Goal: Task Accomplishment & Management: Complete application form

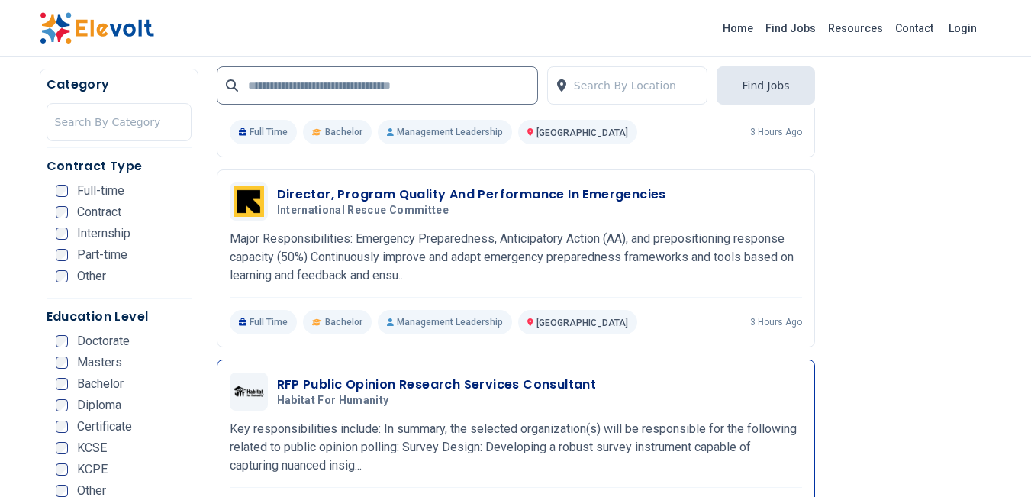
scroll to position [1802, 0]
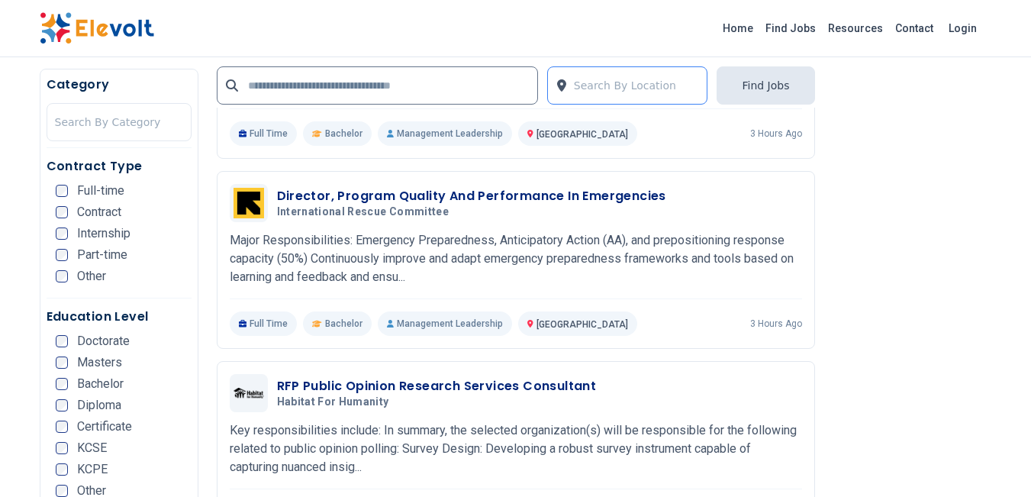
click at [576, 82] on input "text" at bounding box center [576, 85] width 4 height 18
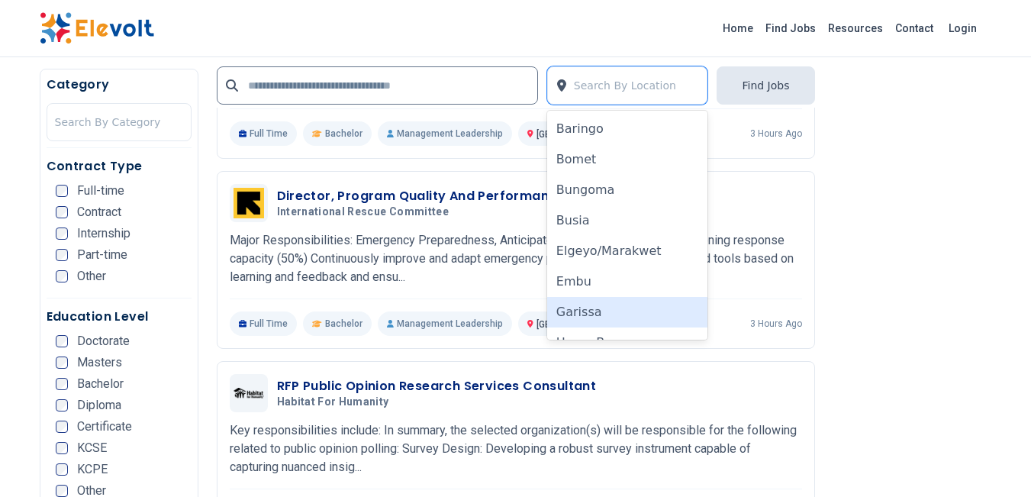
click at [564, 316] on div "Garissa" at bounding box center [627, 312] width 161 height 31
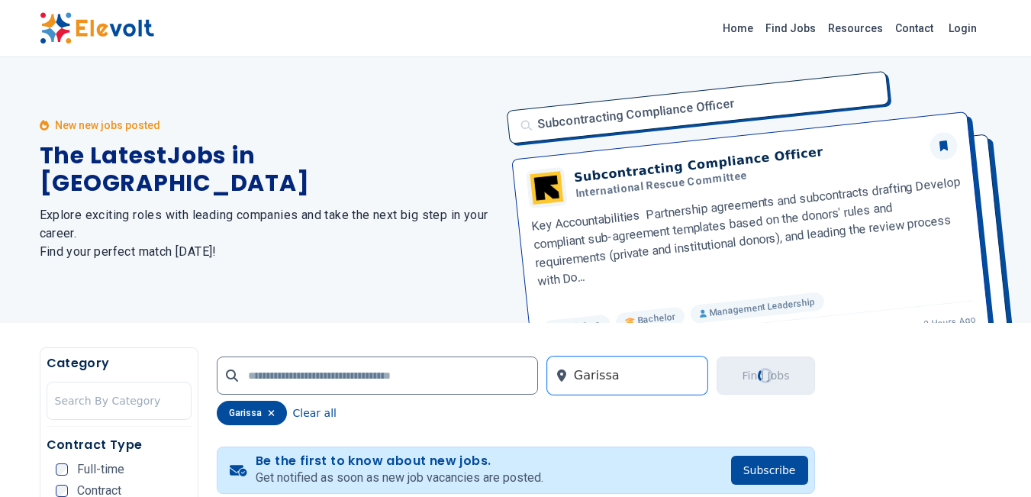
scroll to position [0, 0]
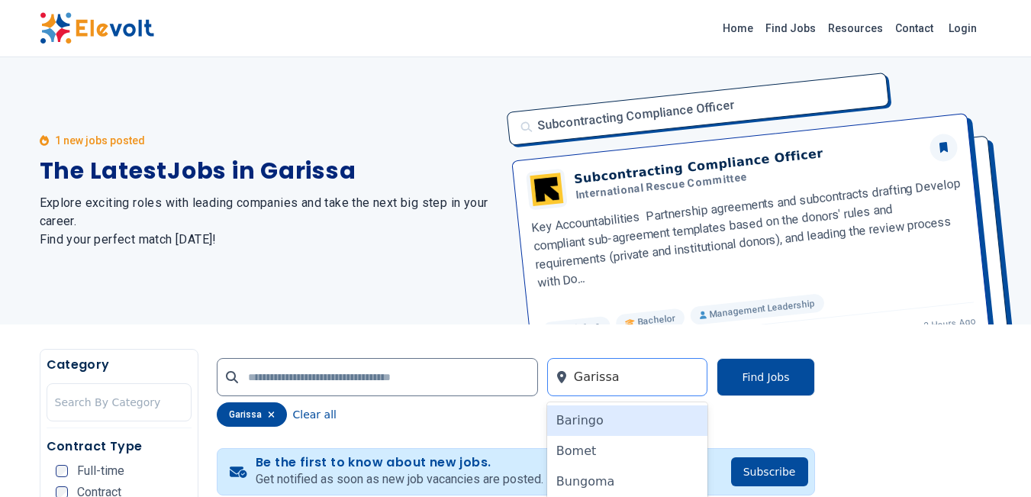
click at [640, 378] on div at bounding box center [637, 377] width 126 height 31
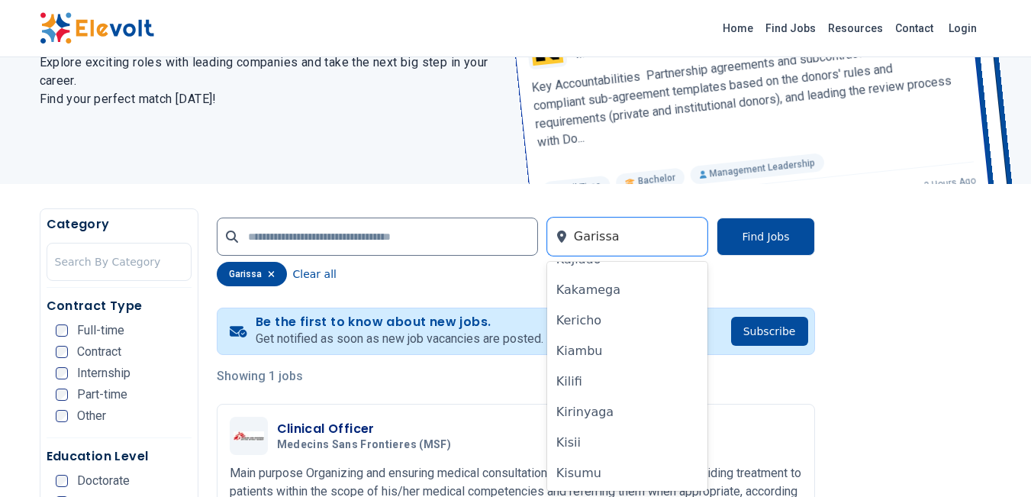
scroll to position [330, 0]
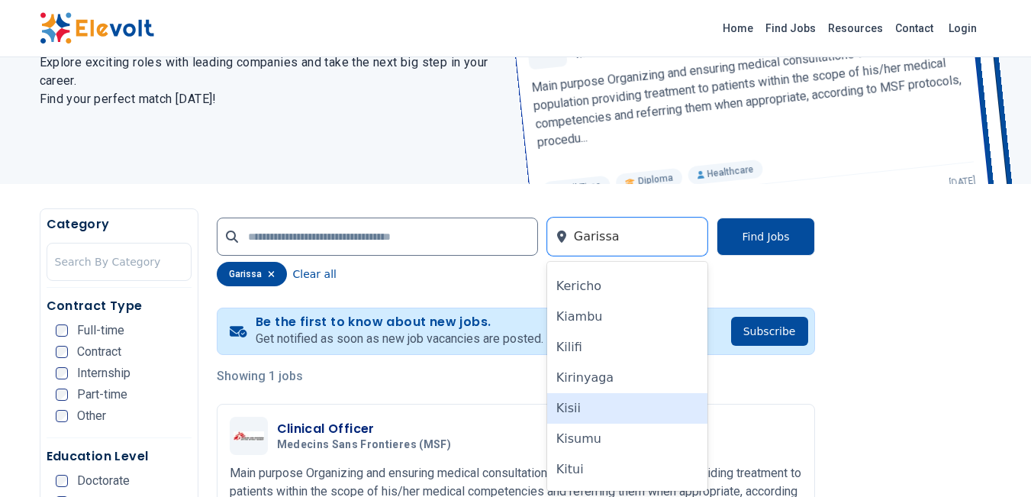
click at [579, 407] on div "Kisii" at bounding box center [627, 408] width 161 height 31
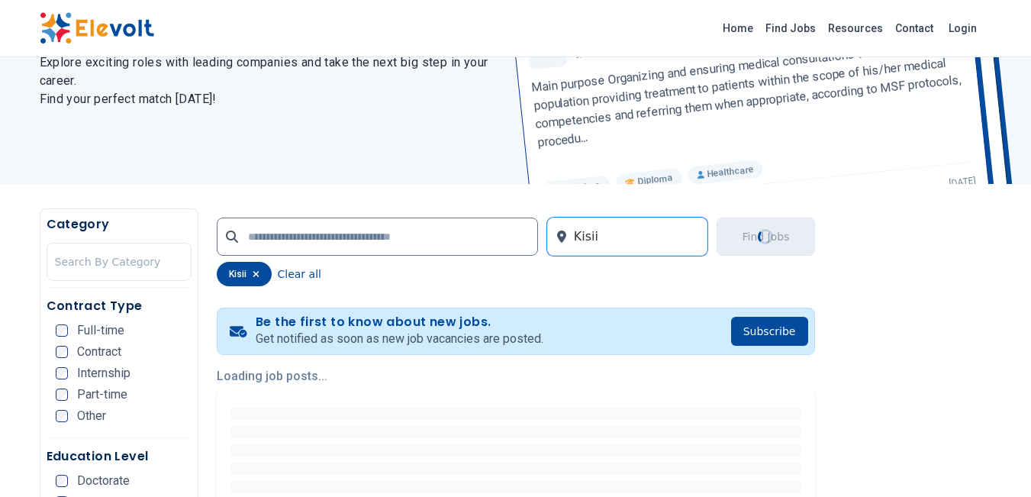
scroll to position [0, 0]
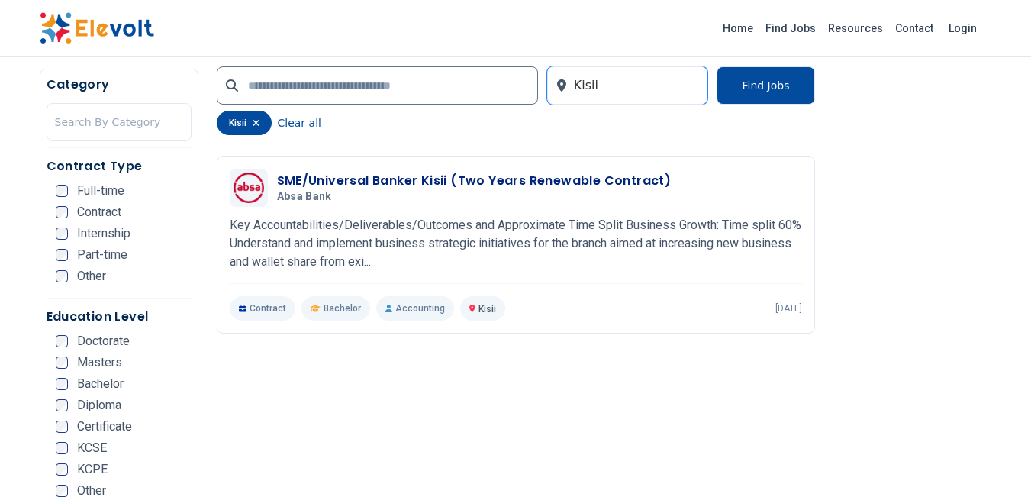
scroll to position [392, 0]
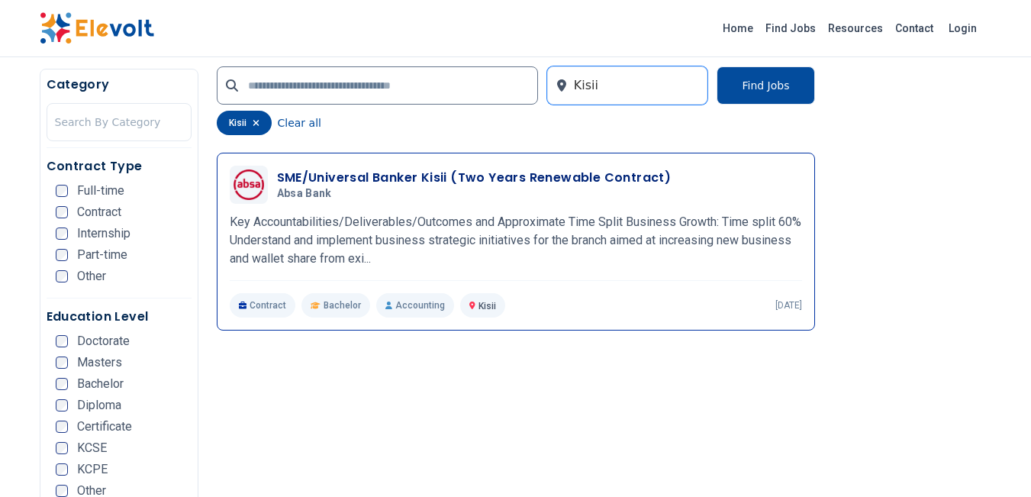
click at [350, 238] on p "Key Accountabilities/Deliverables/Outcomes and Approximate Time Split Business …" at bounding box center [516, 240] width 572 height 55
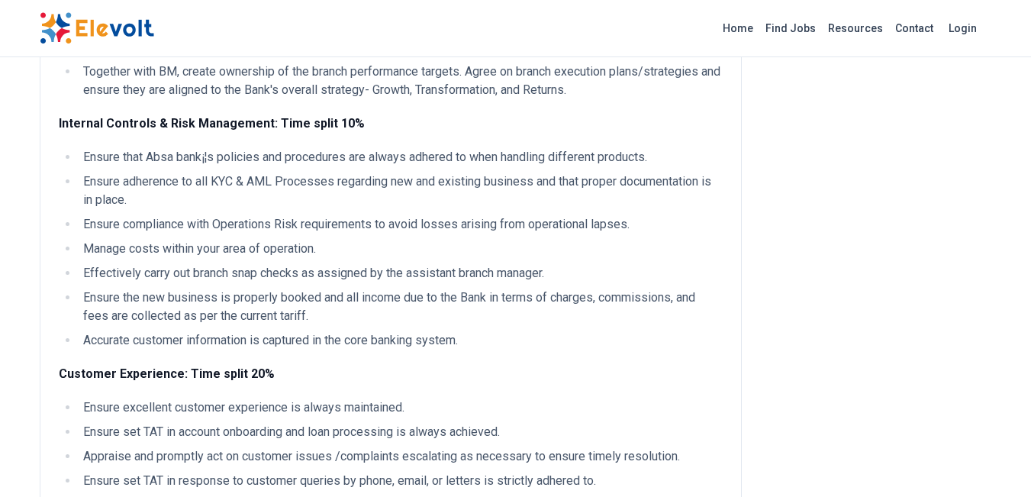
scroll to position [770, 0]
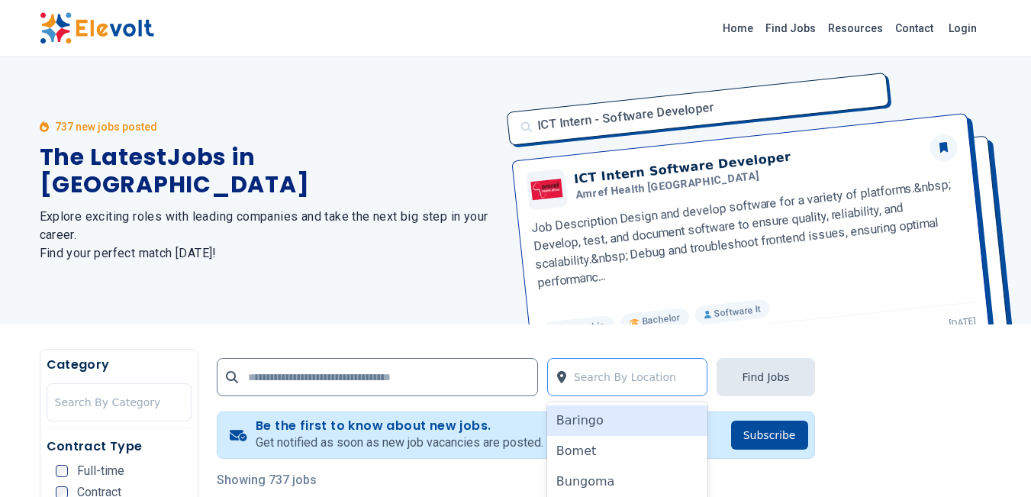
click at [572, 365] on div "Search By Location" at bounding box center [636, 377] width 141 height 37
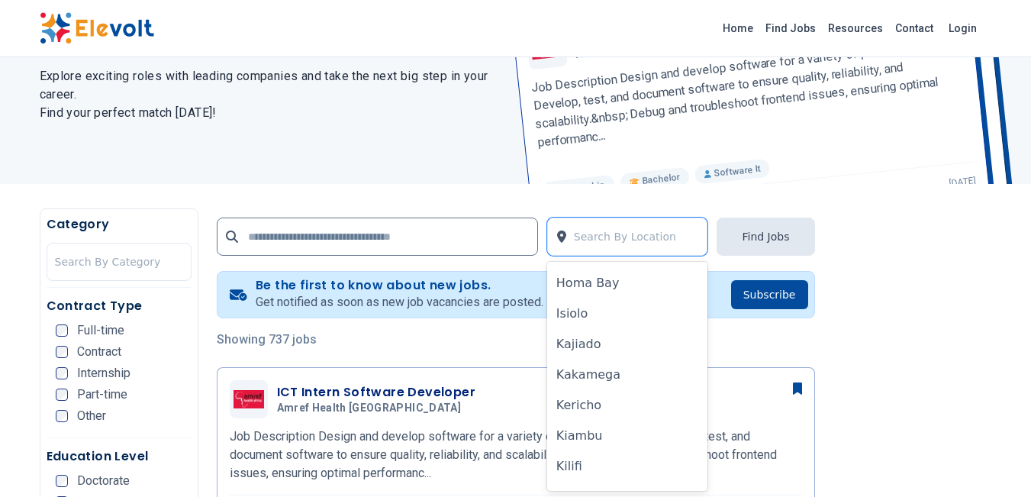
scroll to position [739, 0]
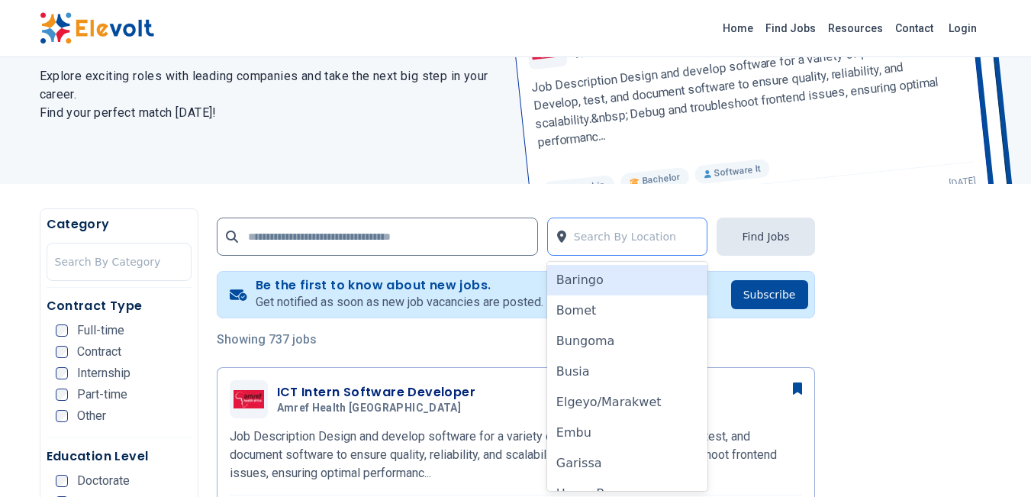
click at [650, 230] on div at bounding box center [637, 236] width 126 height 31
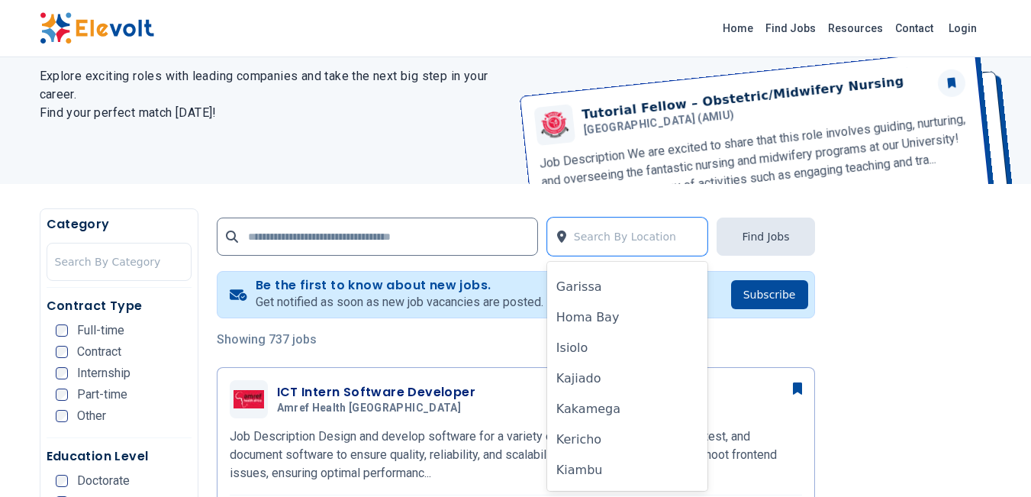
scroll to position [295, 0]
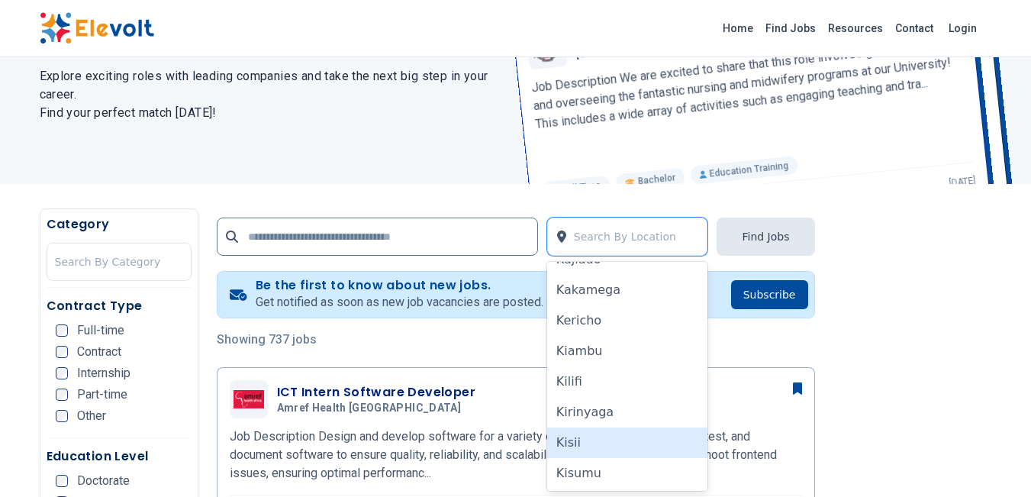
click at [596, 440] on div "Kisii" at bounding box center [627, 442] width 161 height 31
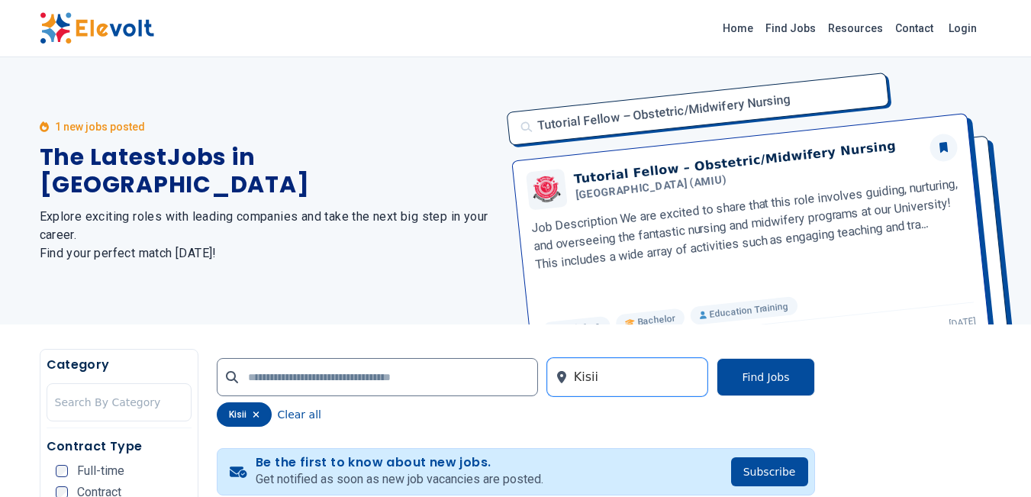
scroll to position [65, 0]
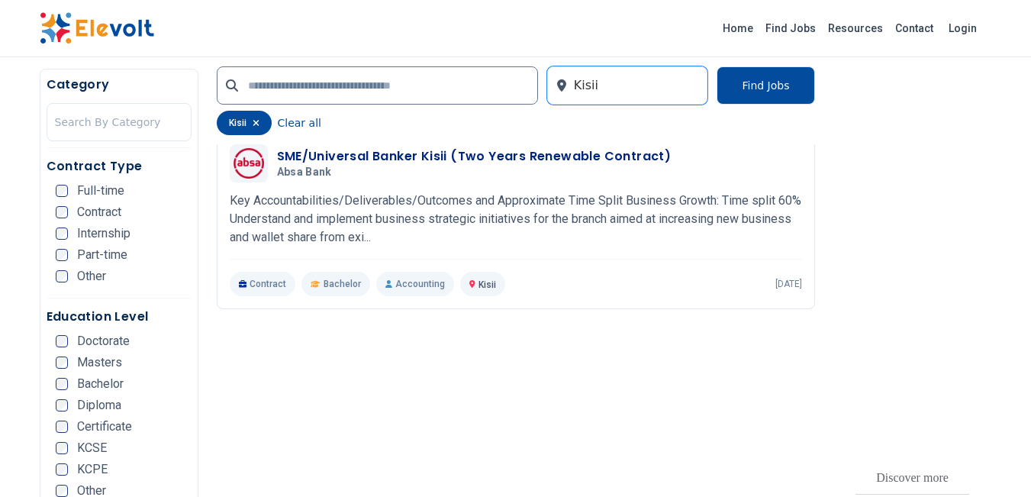
scroll to position [417, 0]
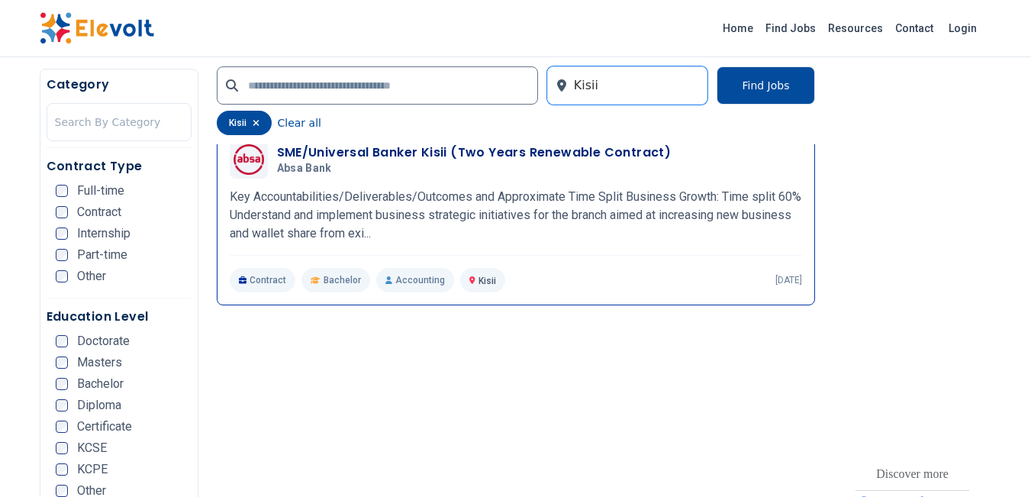
click at [606, 244] on div "SME/Universal Banker Kisii (Two Years Renewable Contract) Absa Bank [DATE] [DAT…" at bounding box center [516, 216] width 572 height 152
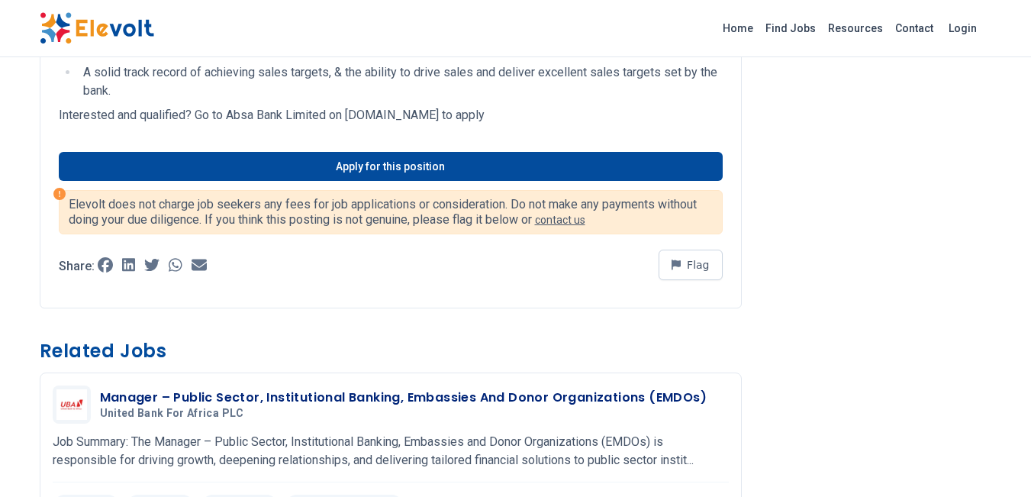
scroll to position [1755, 0]
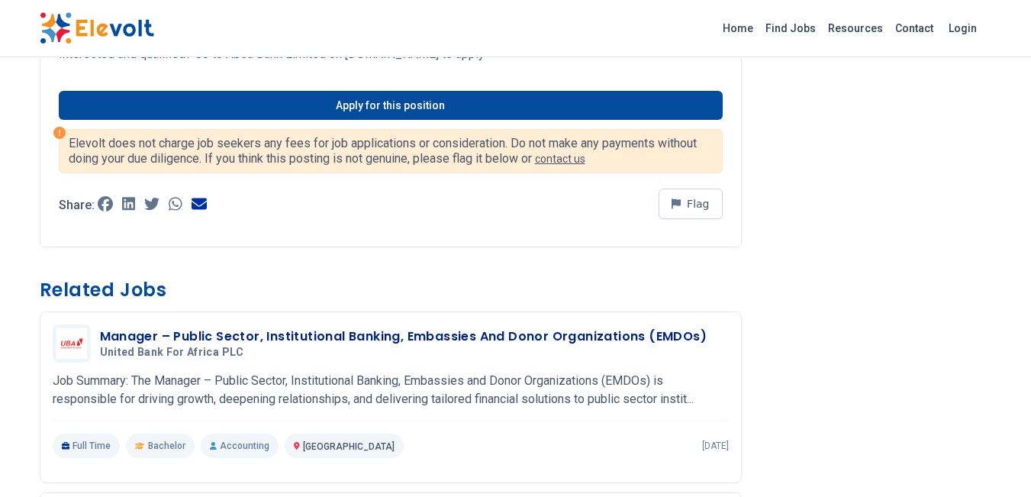
click at [195, 208] on icon at bounding box center [199, 203] width 15 height 11
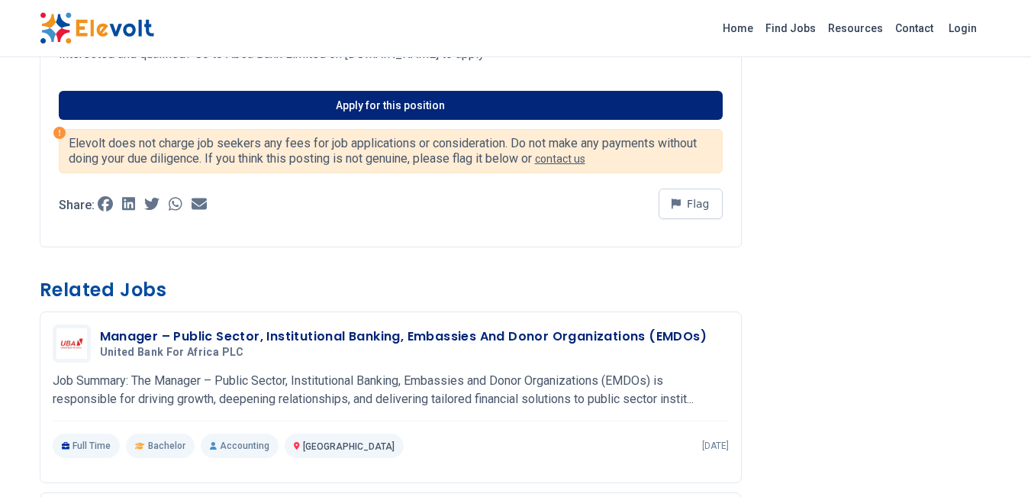
click at [606, 111] on link "Apply for this position" at bounding box center [391, 105] width 664 height 29
